Goal: Task Accomplishment & Management: Use online tool/utility

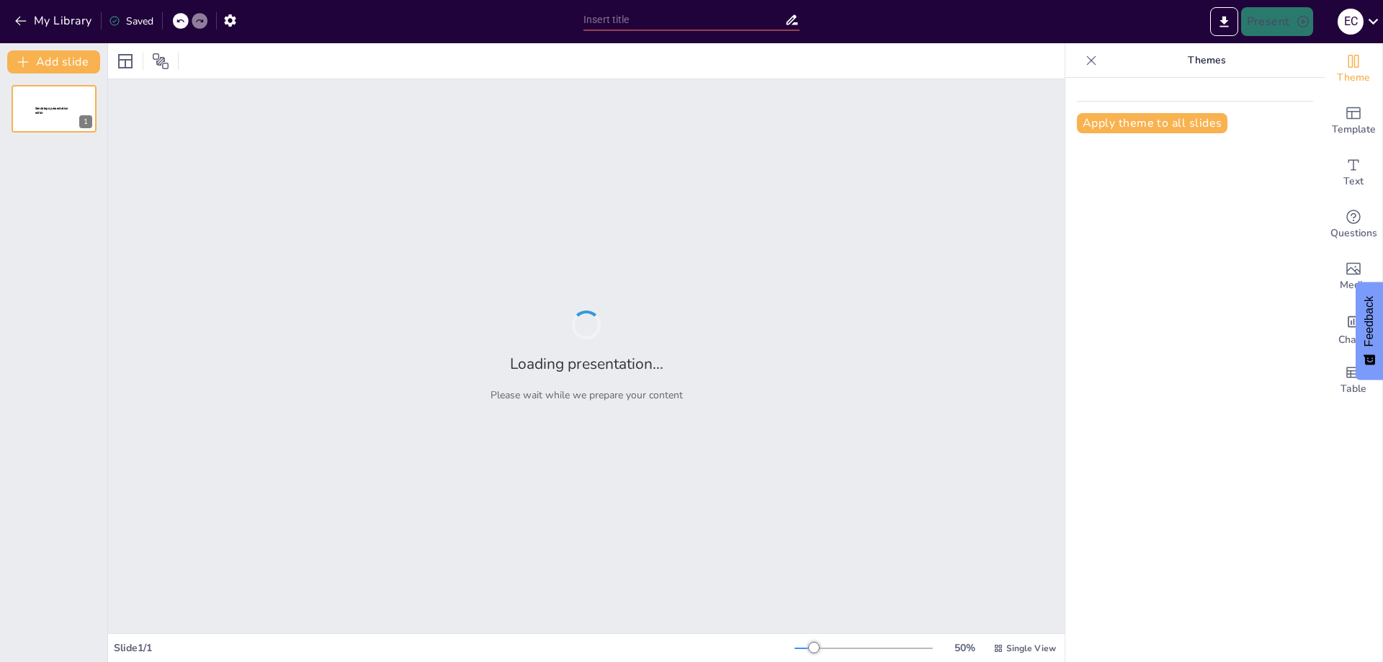
type input "Integración de Teoría y Práctica: Diseño de un Journey Map para el Acceso a Ate…"
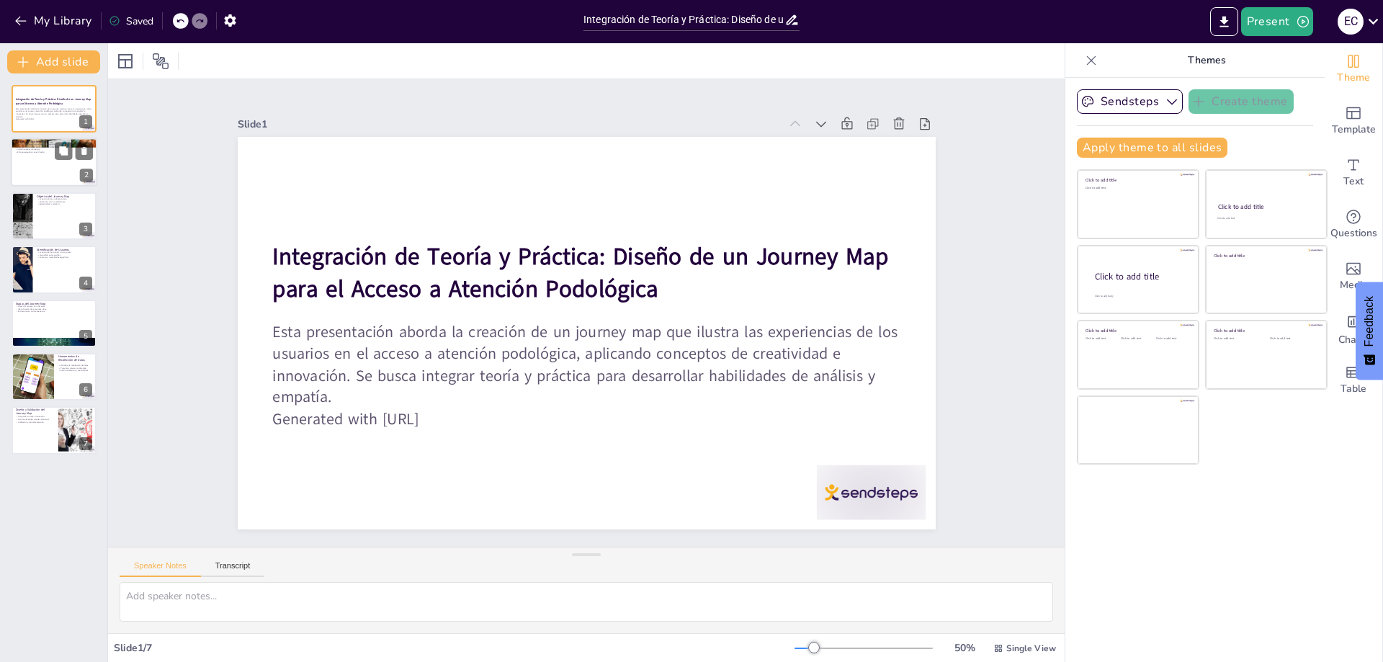
click at [41, 159] on div at bounding box center [54, 162] width 86 height 49
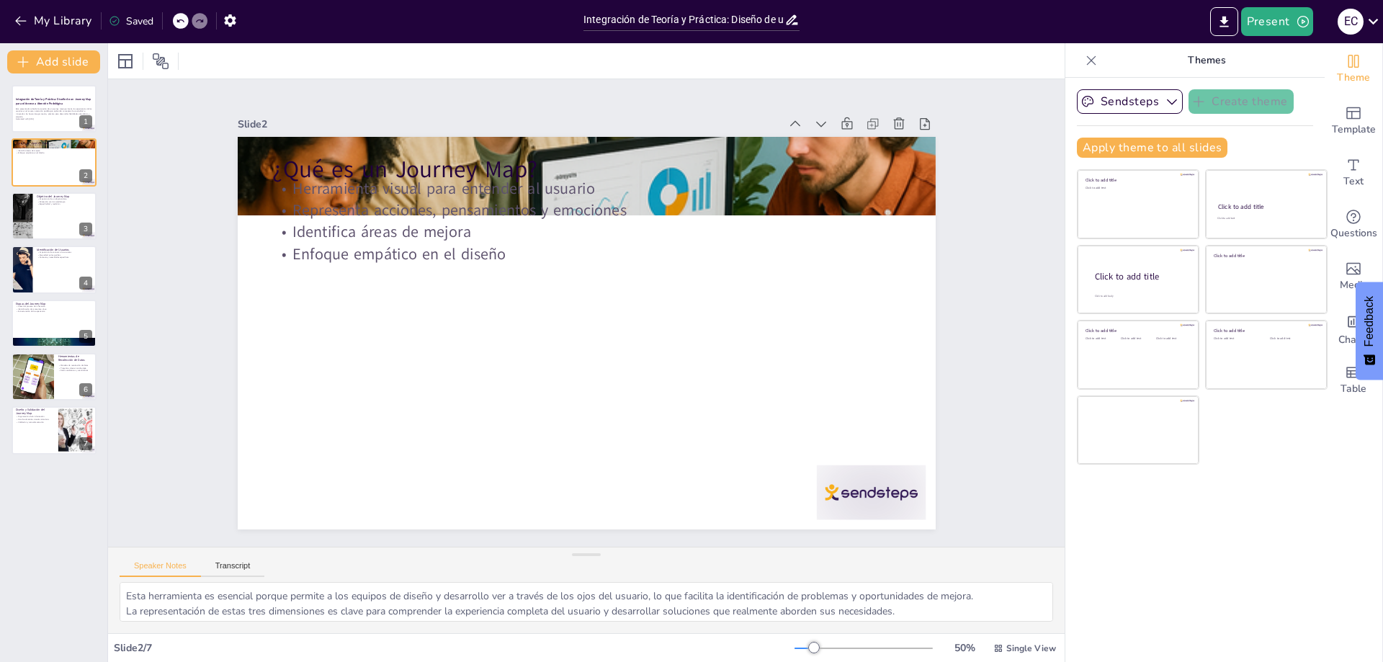
click at [41, 241] on div "Integración de Teoría y Práctica: Diseño de un Journey Map para el Acceso a Ate…" at bounding box center [53, 269] width 107 height 369
click at [57, 210] on button at bounding box center [63, 204] width 17 height 17
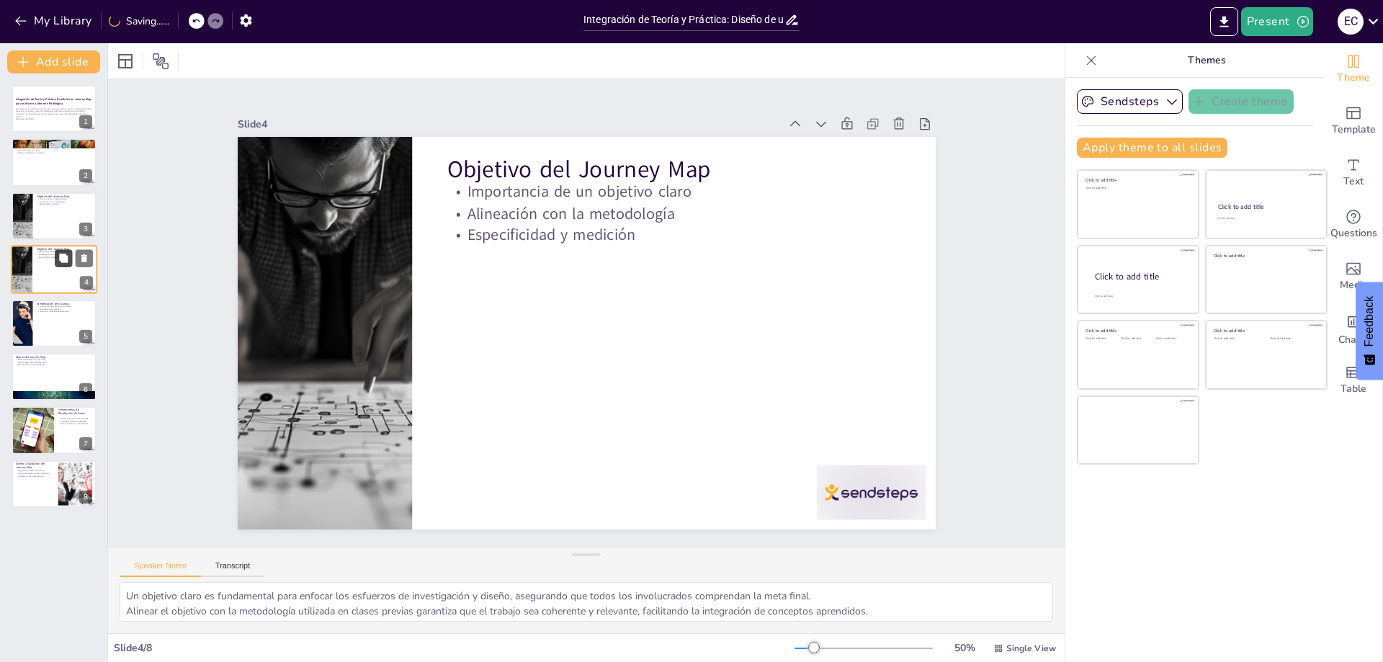
click at [55, 261] on button at bounding box center [63, 258] width 17 height 17
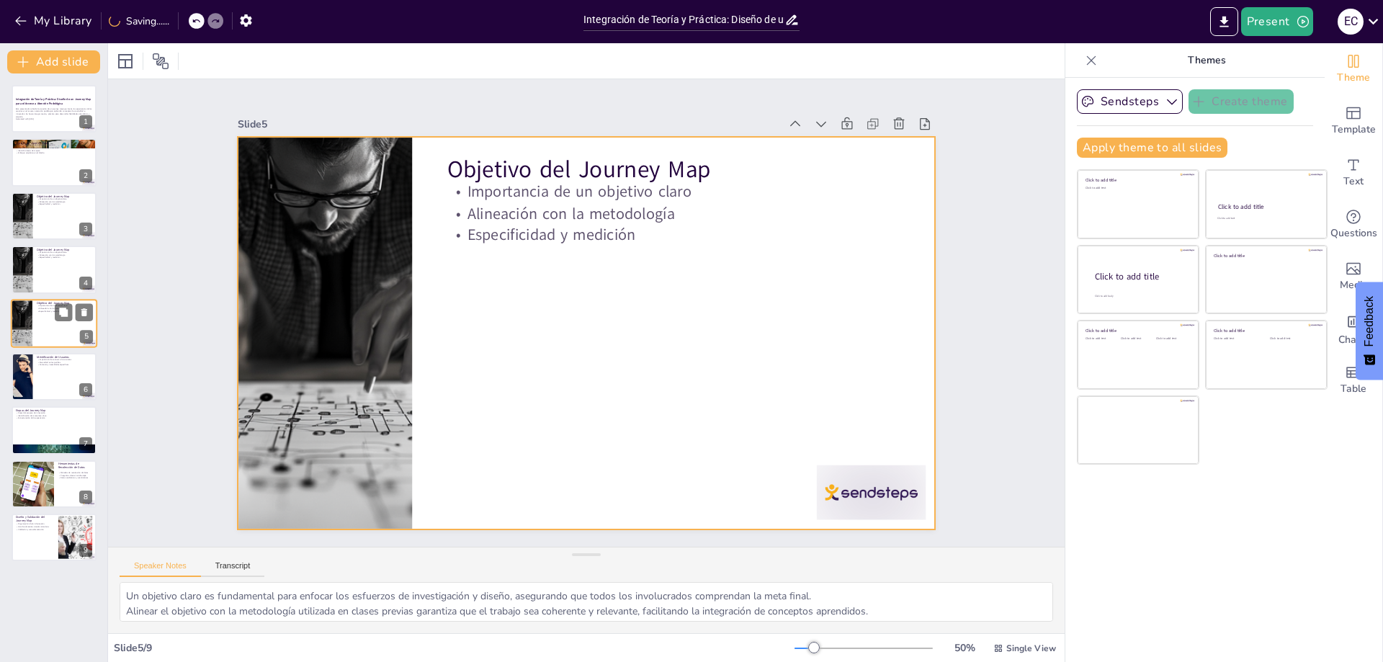
click at [55, 341] on div at bounding box center [54, 323] width 86 height 49
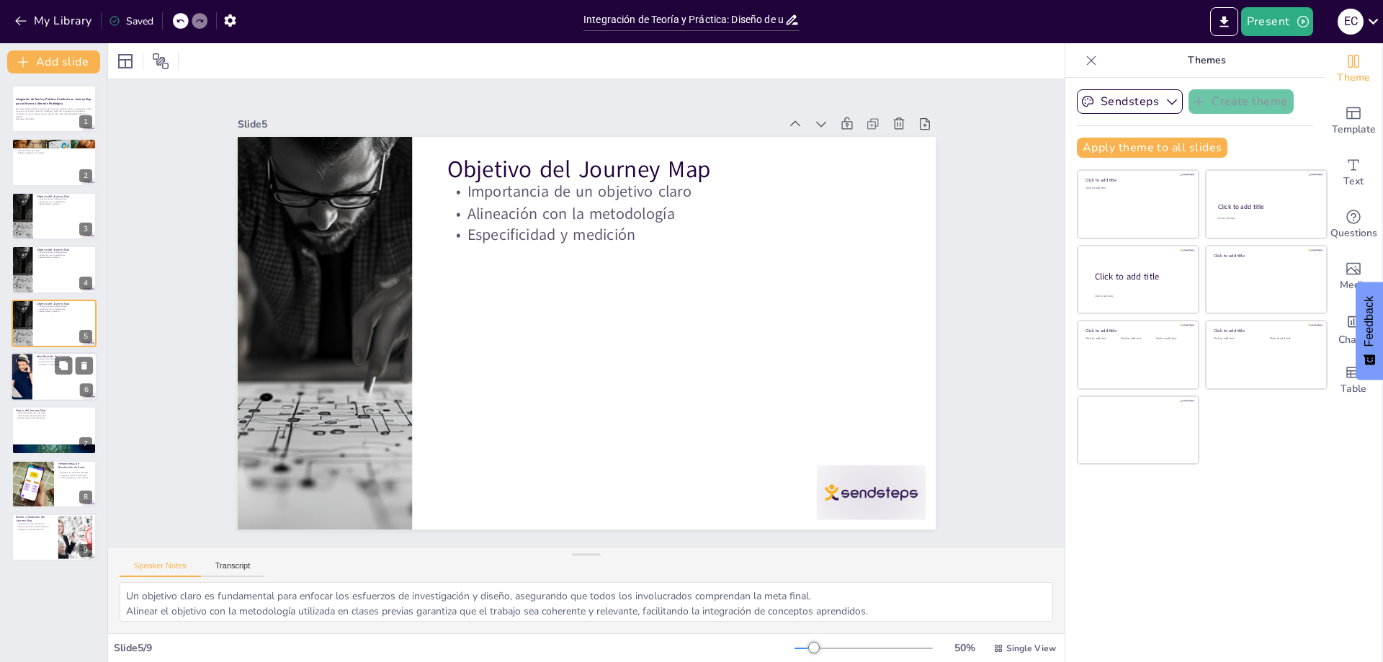
click at [58, 387] on div at bounding box center [54, 376] width 86 height 49
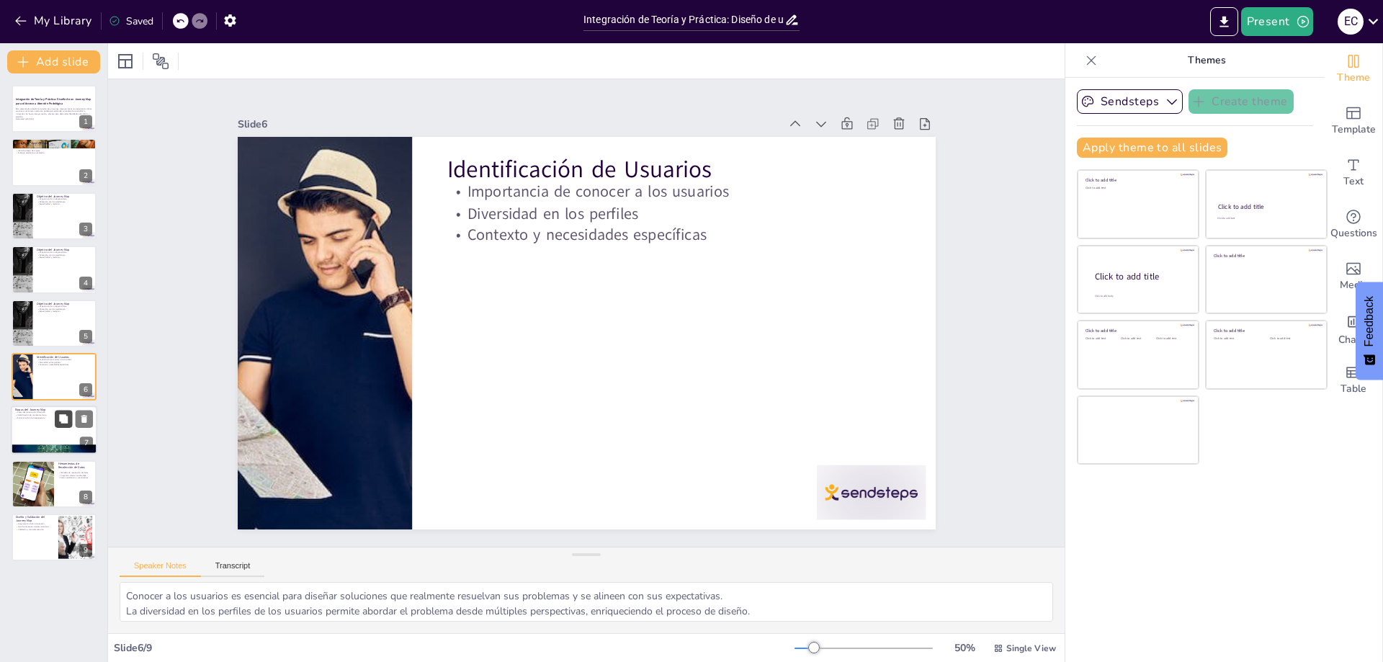
click at [63, 424] on button at bounding box center [63, 418] width 17 height 17
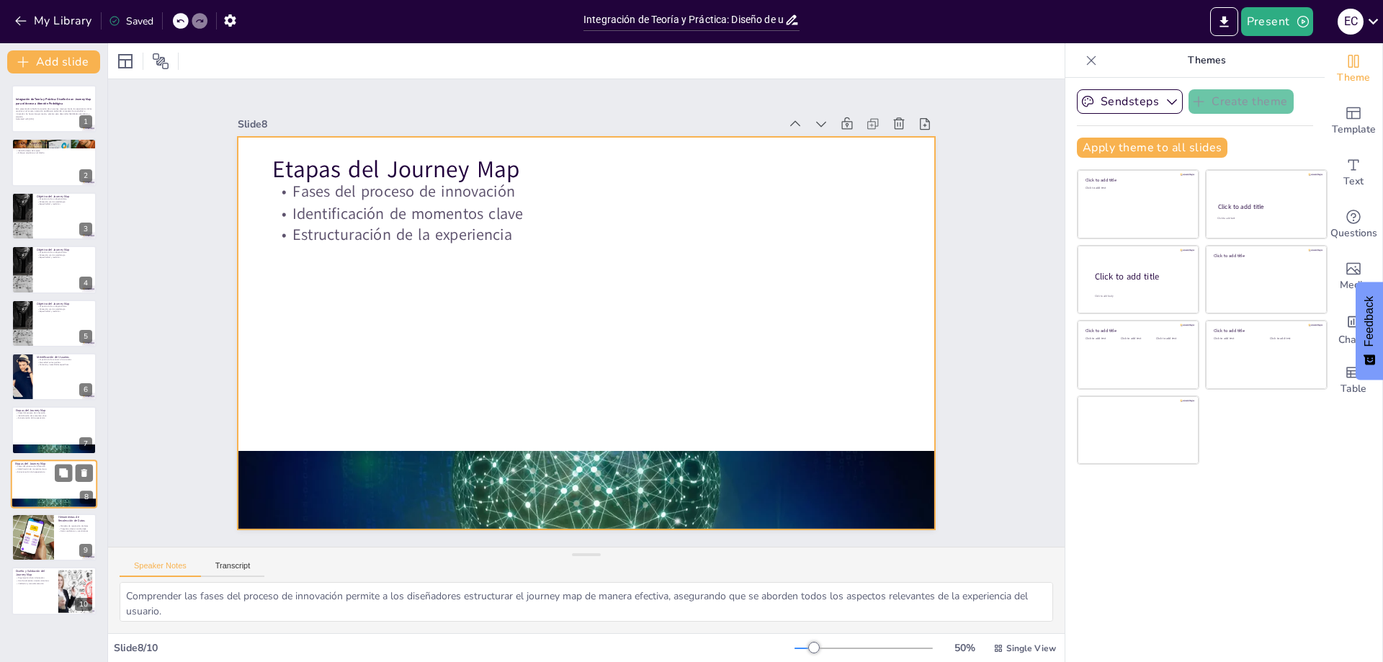
click at [76, 485] on div at bounding box center [54, 483] width 86 height 49
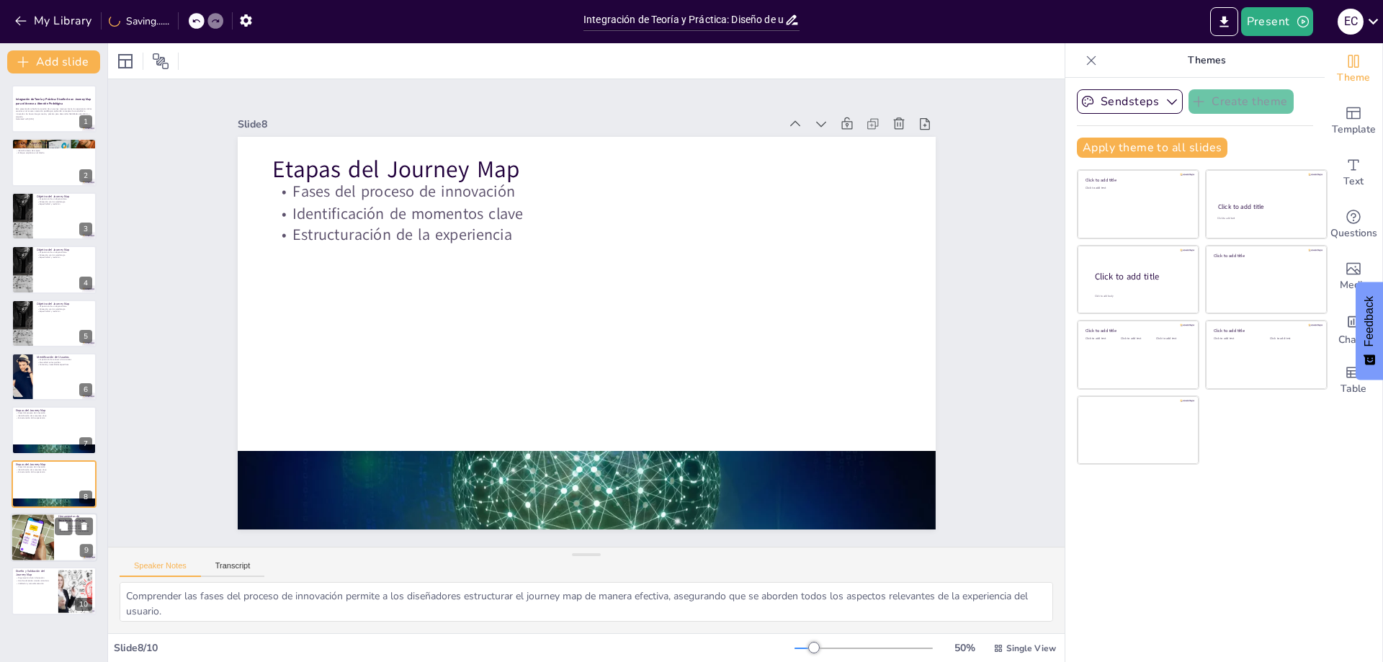
click at [53, 534] on div at bounding box center [32, 537] width 65 height 49
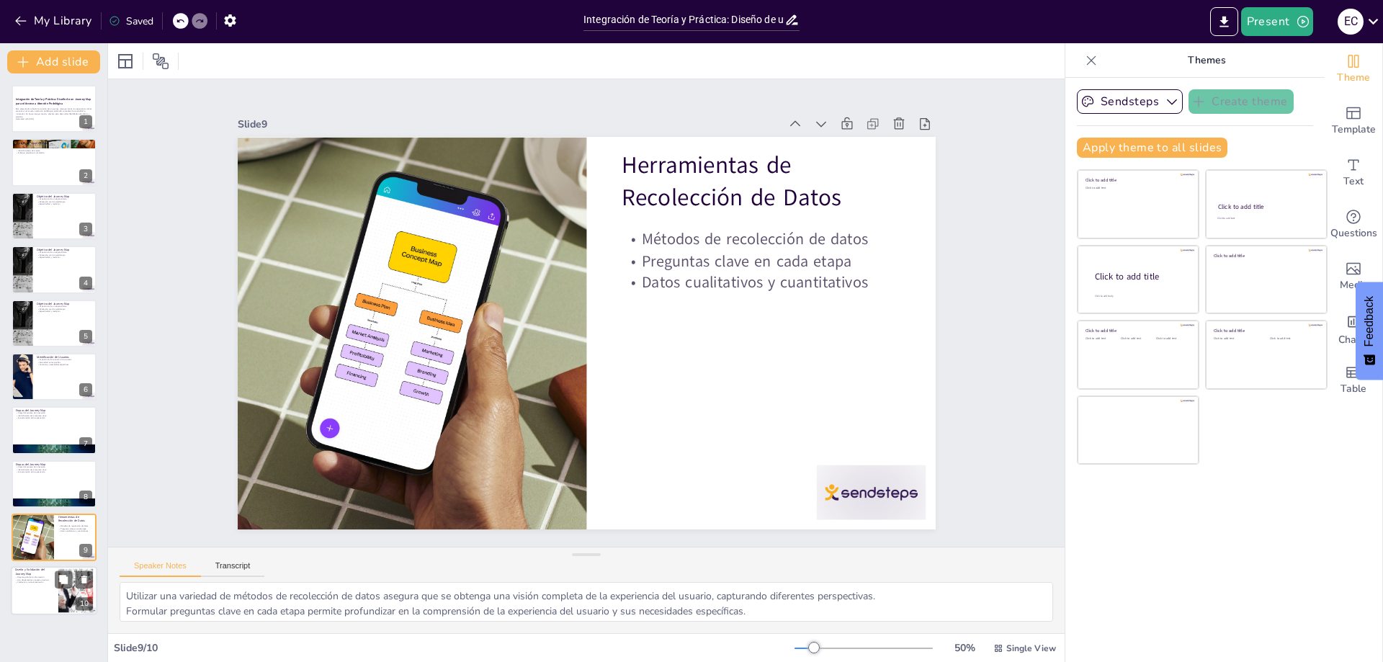
click at [50, 589] on div at bounding box center [54, 591] width 86 height 49
type textarea "Organizar la información de manera clara y estructurada es crucial para la efec…"
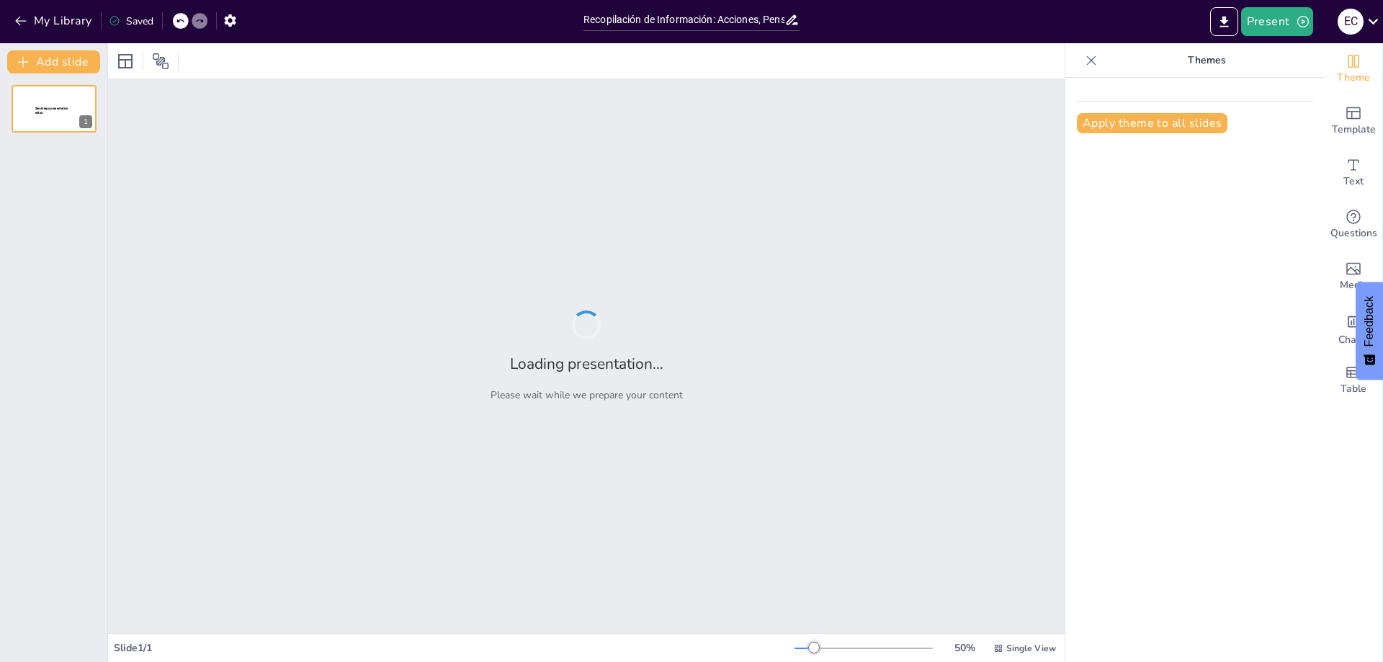
type input "Recopilación de Información: Acciones, Pensamientos y Sentimientos de los Adult…"
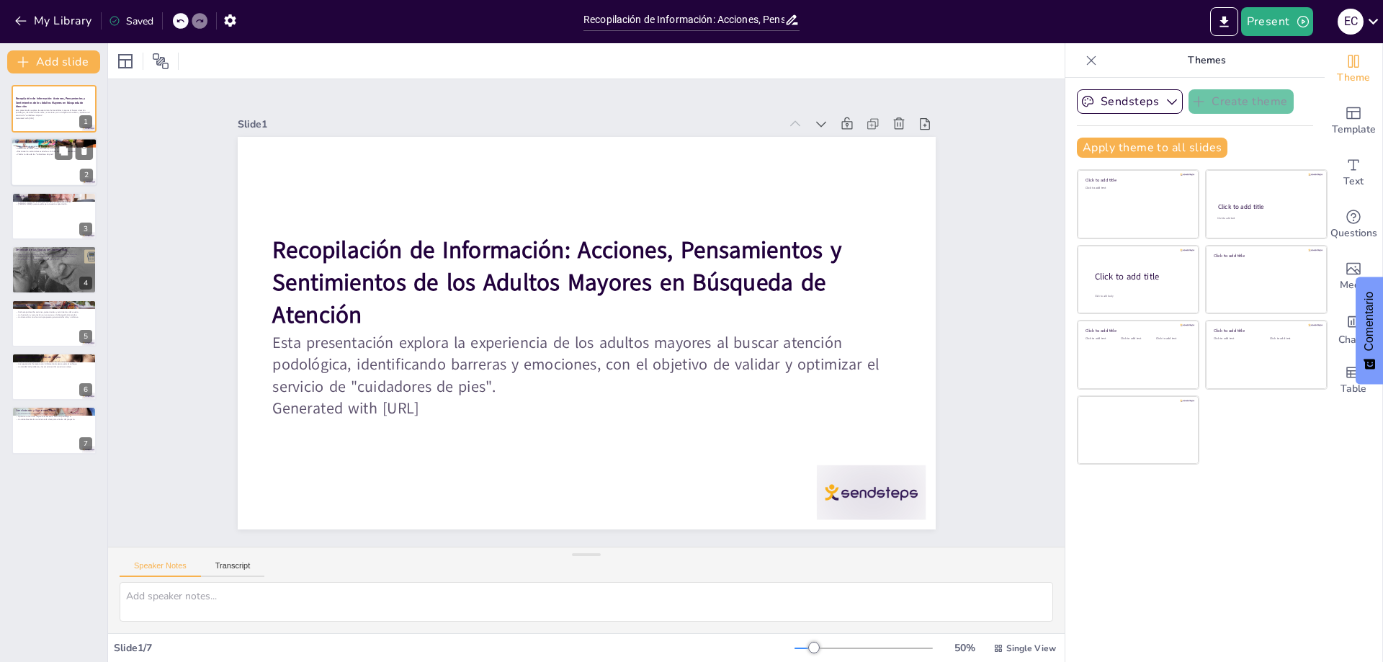
click at [35, 165] on div at bounding box center [54, 162] width 86 height 49
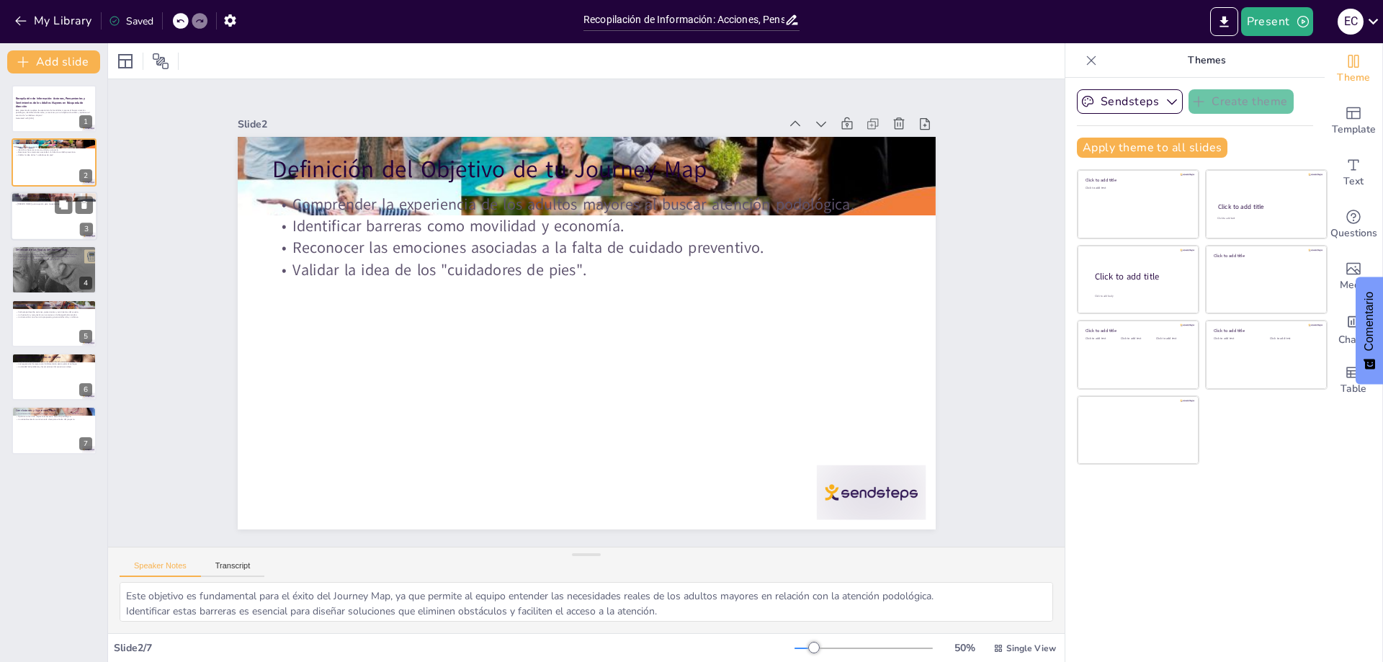
click at [30, 220] on div at bounding box center [54, 216] width 86 height 49
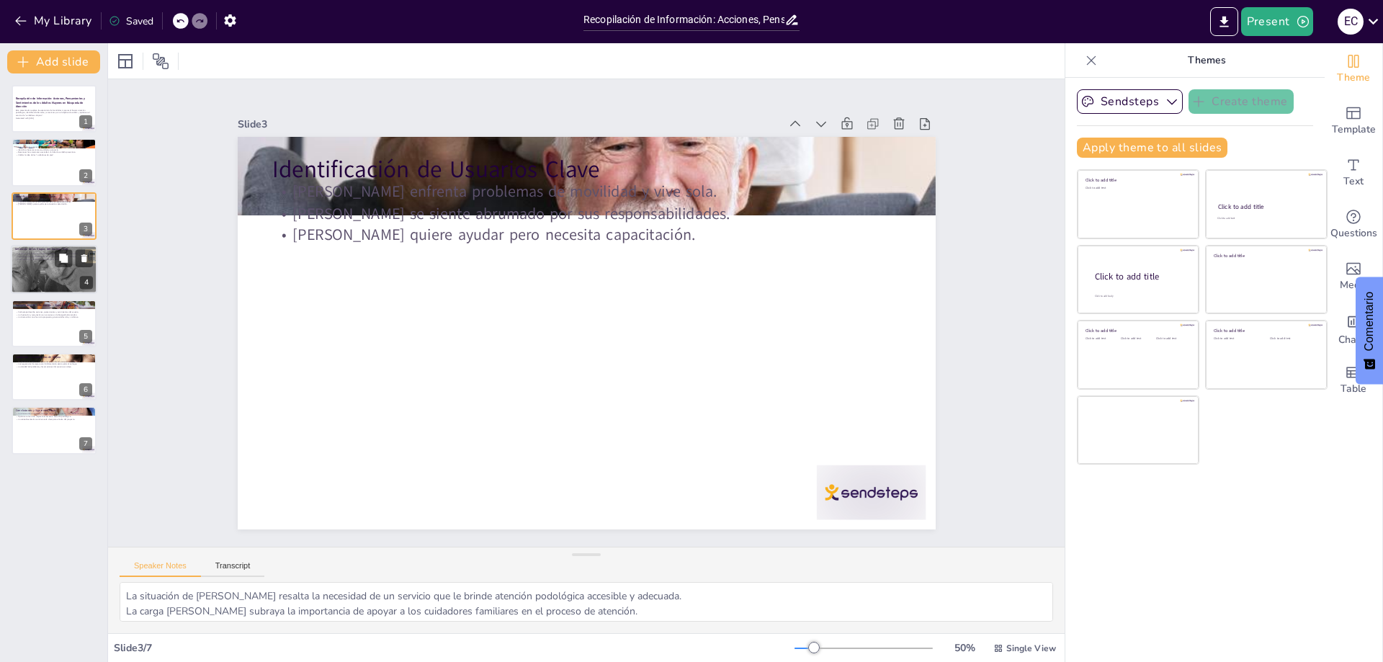
click at [36, 264] on div at bounding box center [54, 269] width 107 height 49
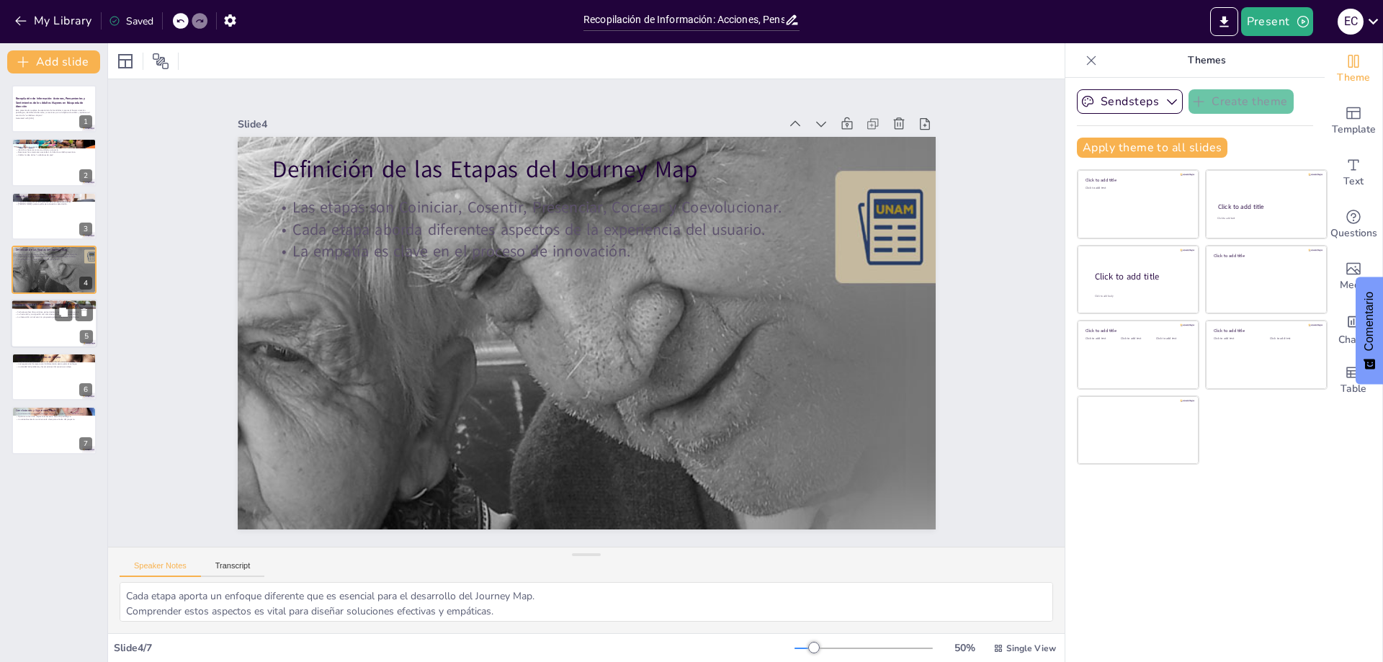
click at [40, 323] on div at bounding box center [54, 323] width 86 height 49
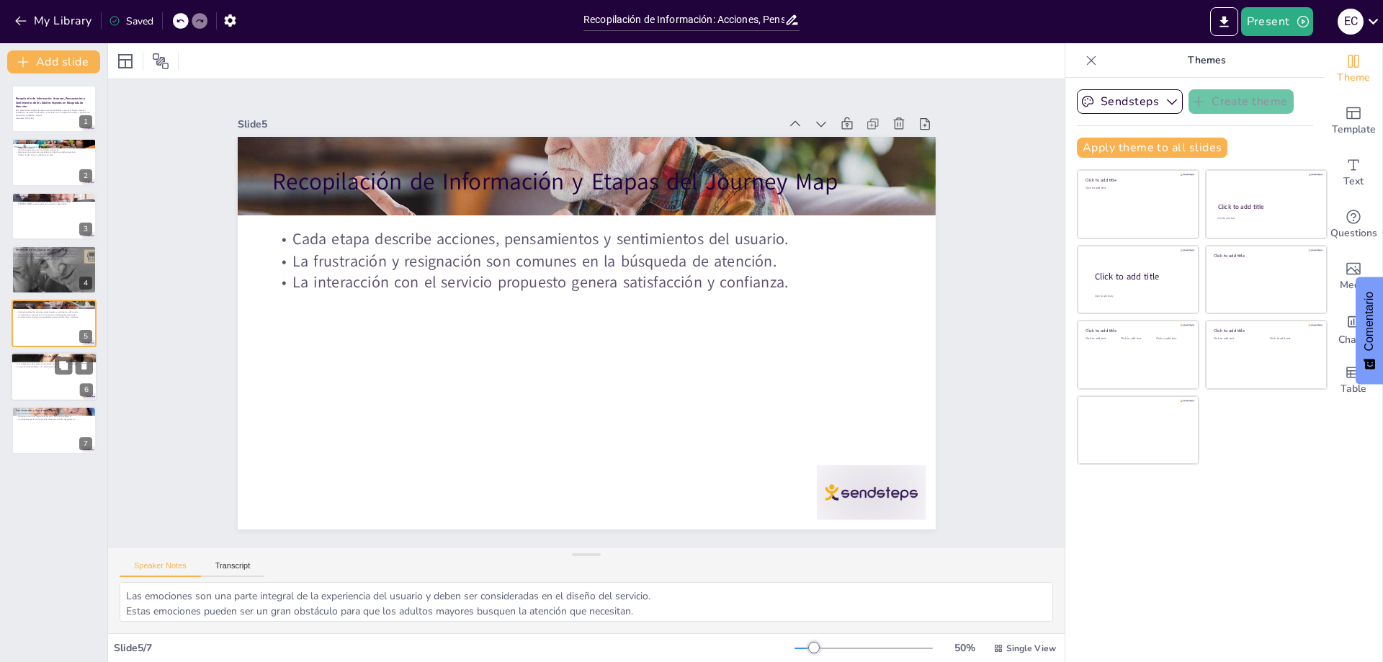
click at [45, 378] on div at bounding box center [54, 376] width 86 height 49
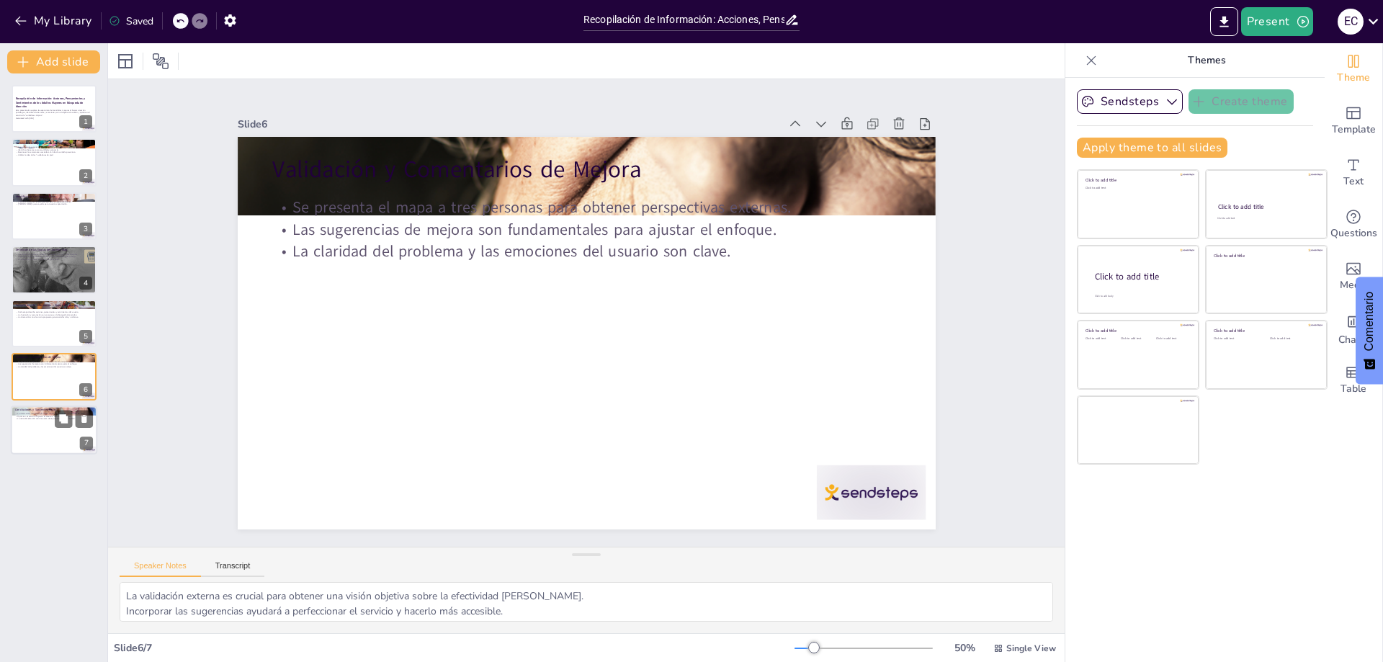
click at [40, 428] on div at bounding box center [54, 430] width 86 height 49
type textarea "La validación es un paso crucial para asegurar que el servicio realmente satisf…"
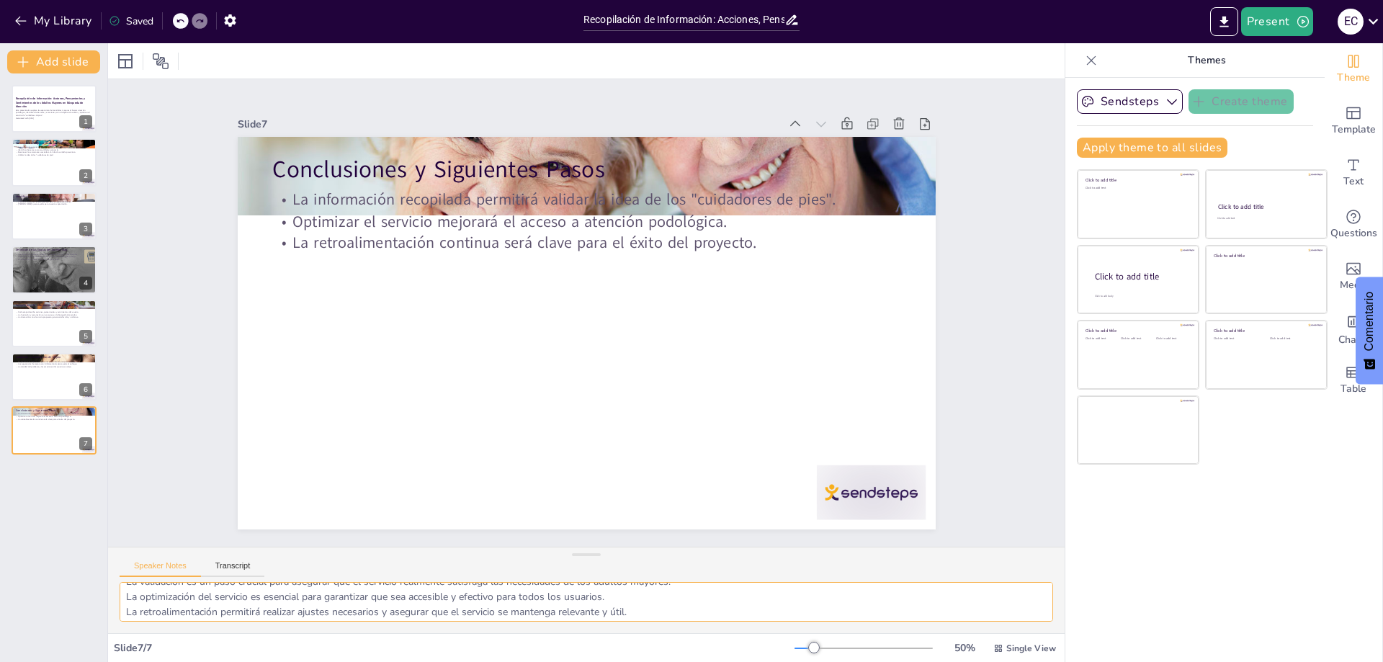
scroll to position [19, 0]
